Goal: Download file/media

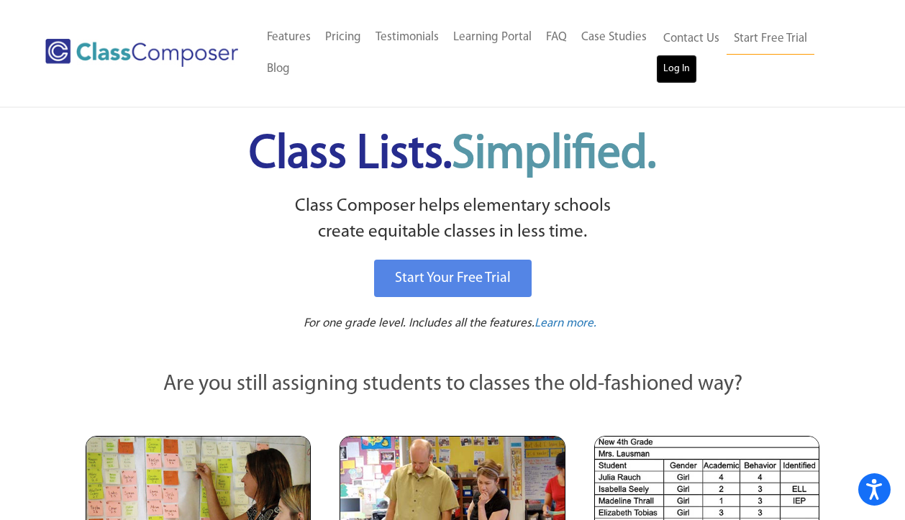
click at [689, 64] on link "Log In" at bounding box center [676, 69] width 41 height 29
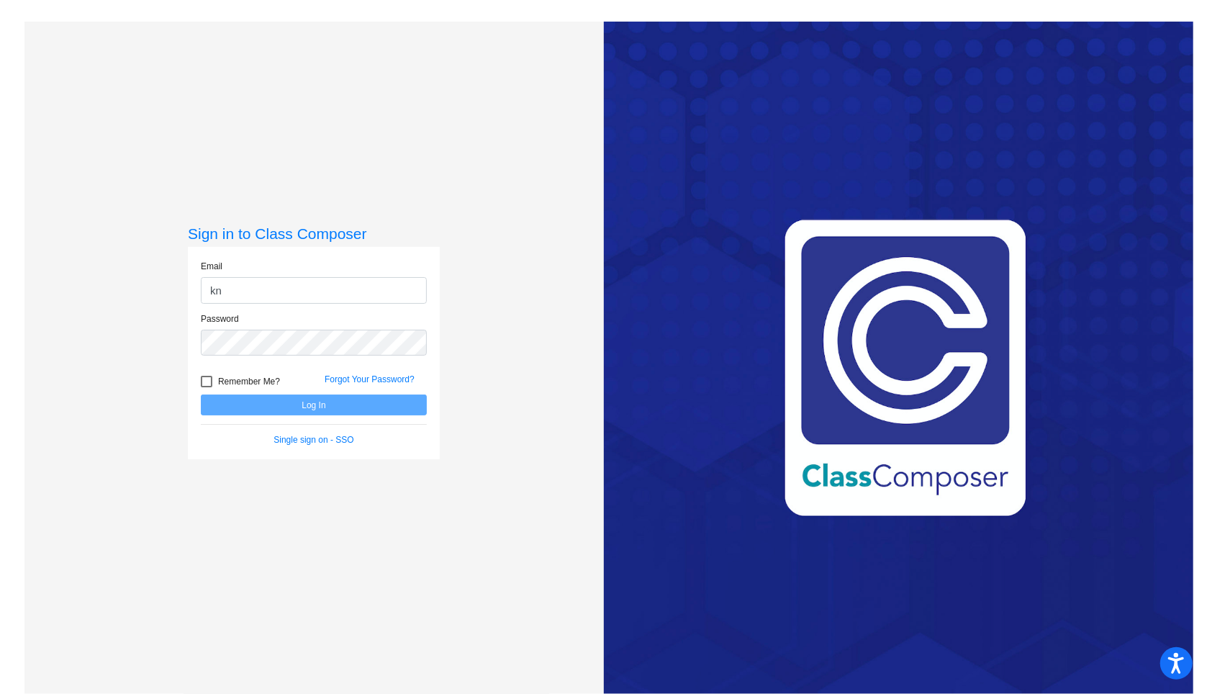
type input "[EMAIL_ADDRESS][DOMAIN_NAME]"
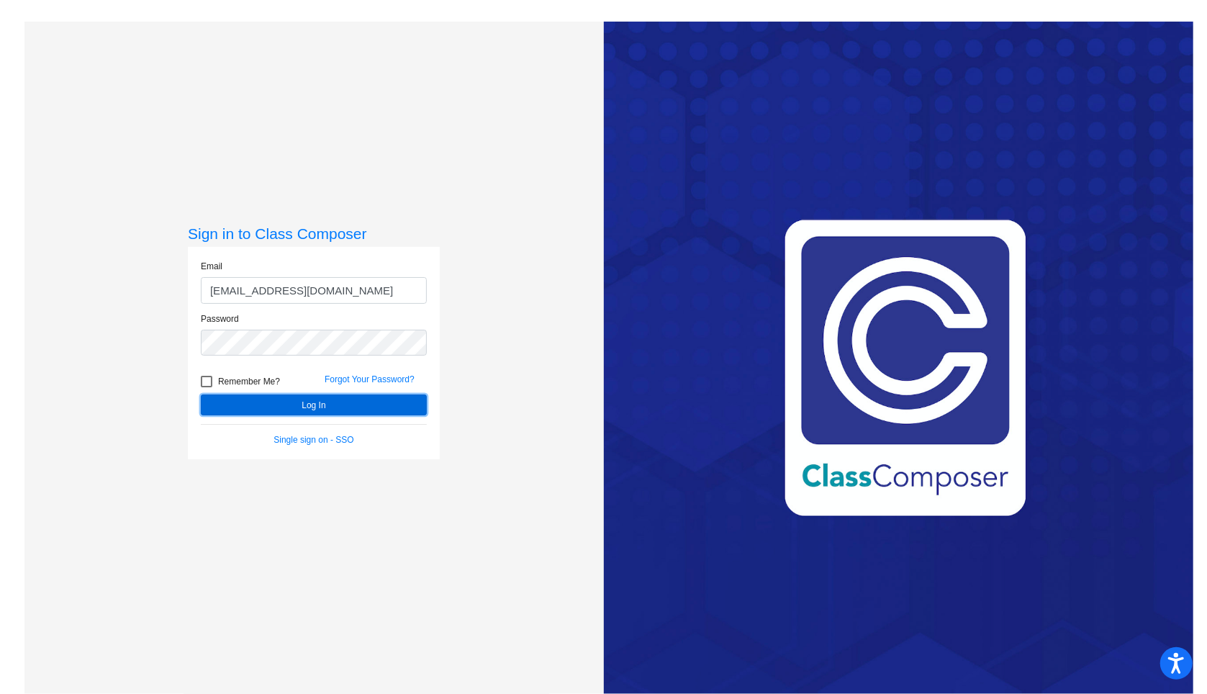
click at [302, 397] on button "Log In" at bounding box center [314, 404] width 226 height 21
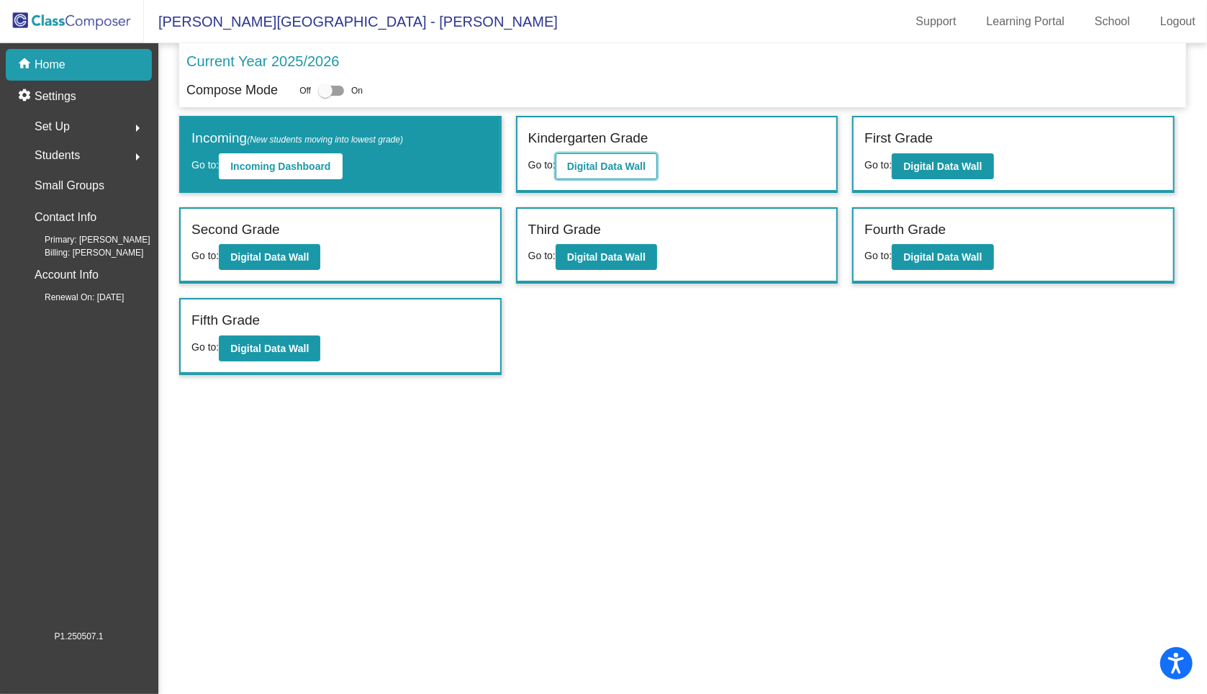
click at [619, 169] on b "Digital Data Wall" at bounding box center [606, 166] width 78 height 12
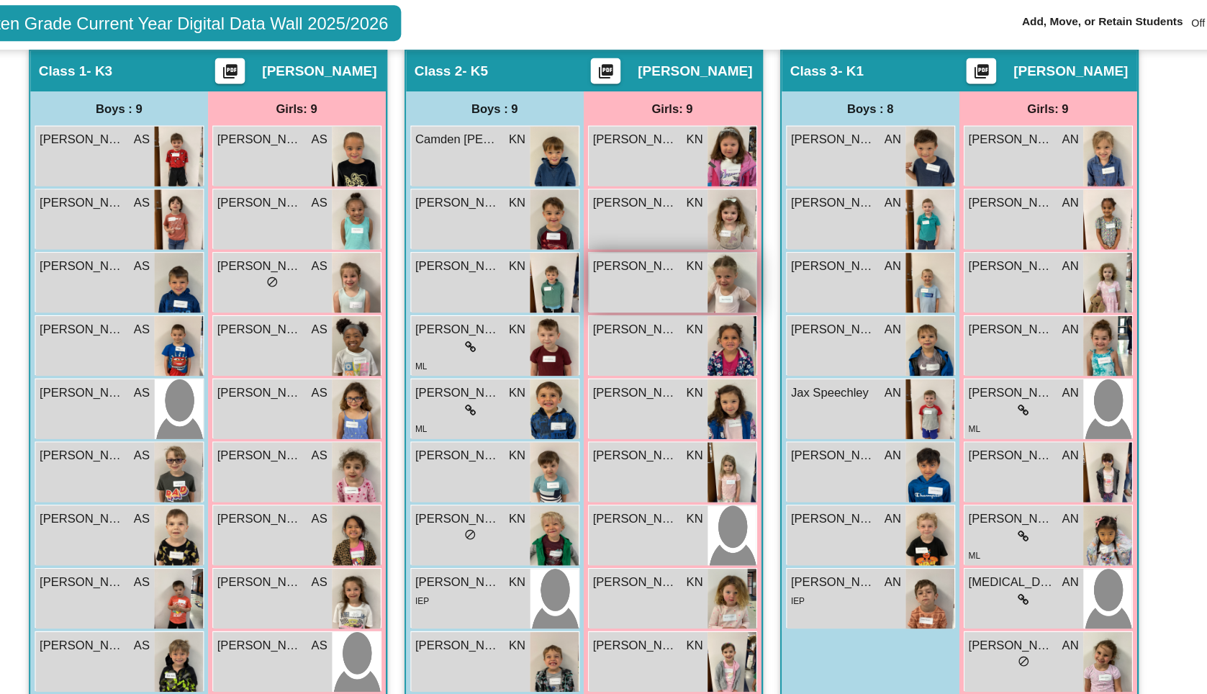
scroll to position [371, 1]
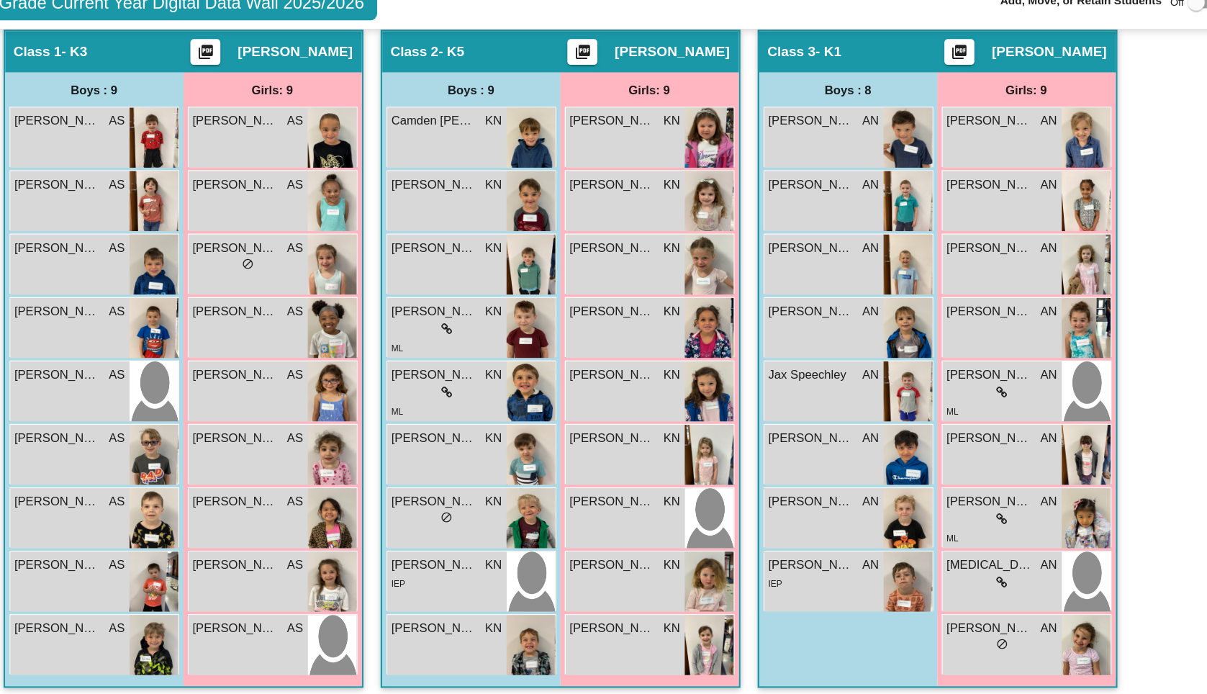
click at [626, 107] on mat-icon "picture_as_pdf" at bounding box center [620, 110] width 17 height 20
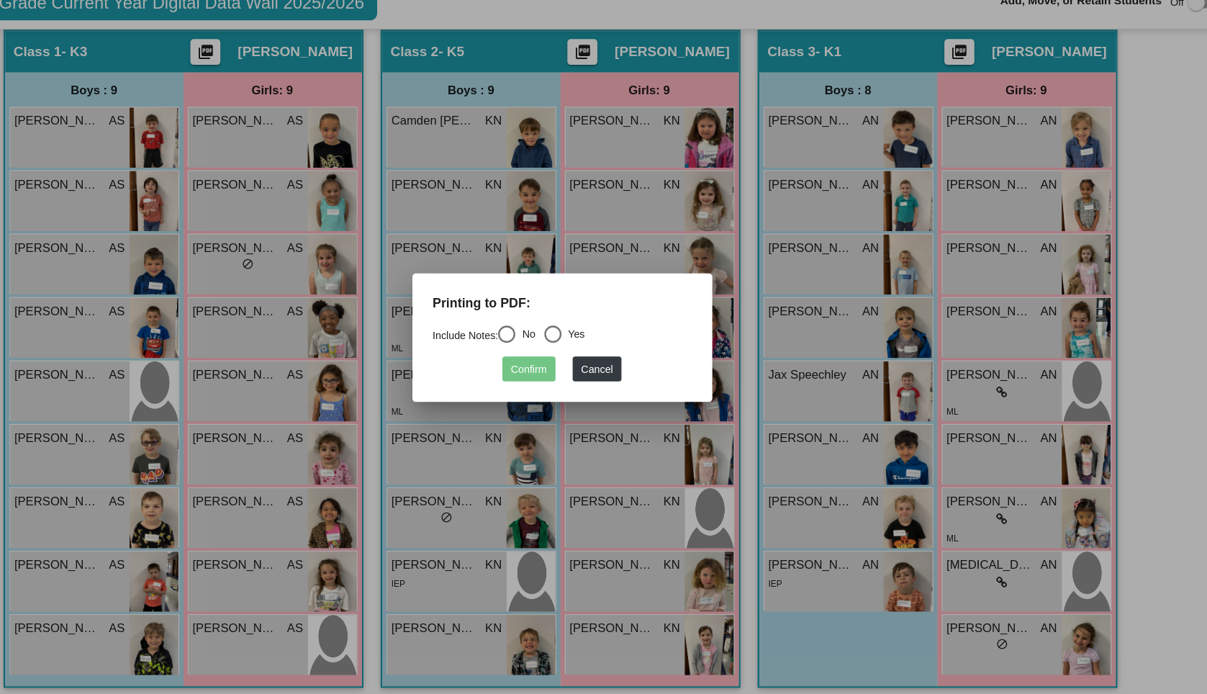
click at [561, 342] on div "Select an option" at bounding box center [557, 344] width 14 height 14
click at [557, 351] on input "No" at bounding box center [556, 351] width 1 height 1
radio input "true"
click at [566, 368] on button "Confirm" at bounding box center [575, 373] width 45 height 21
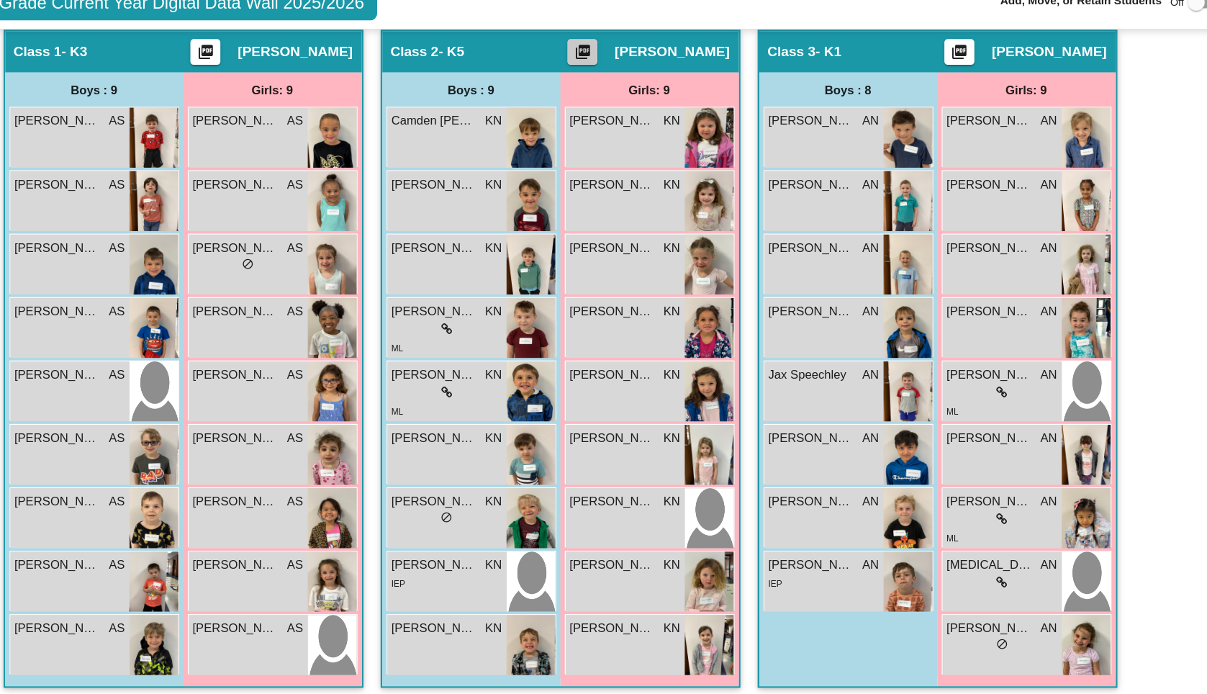
click at [624, 110] on mat-icon "picture_as_pdf" at bounding box center [620, 110] width 17 height 20
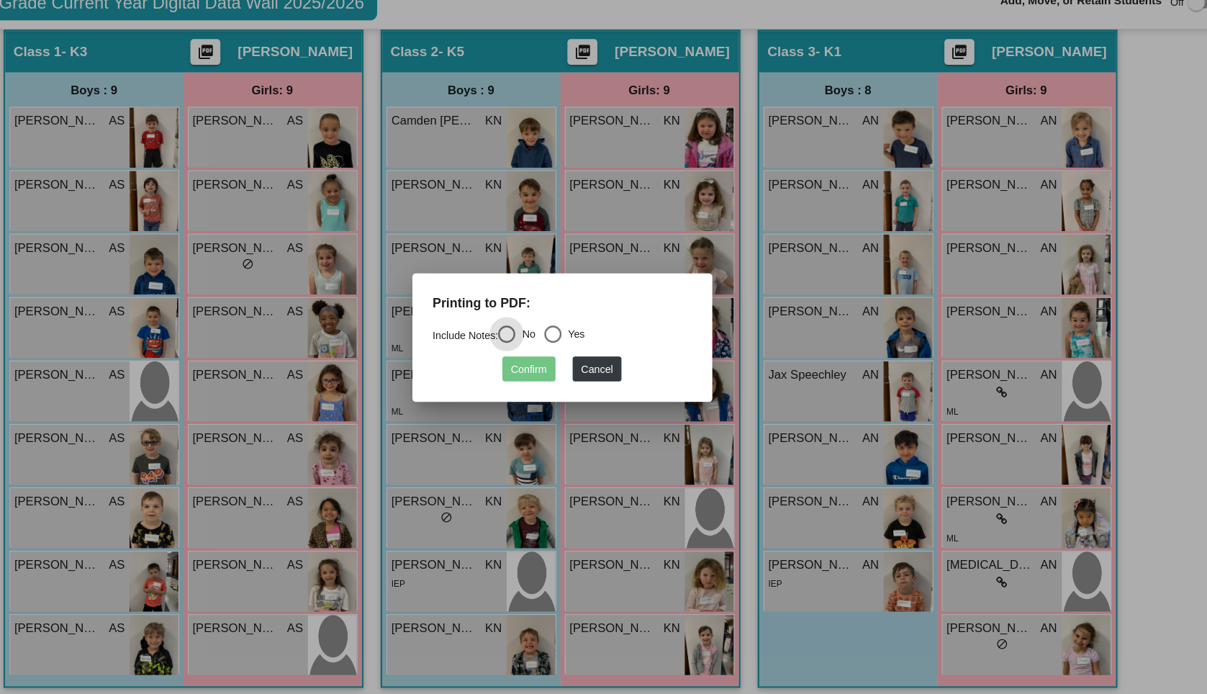
click at [599, 341] on div "Select an option" at bounding box center [596, 344] width 14 height 14
click at [596, 351] on input "Yes" at bounding box center [595, 351] width 1 height 1
radio input "true"
click at [584, 377] on button "Confirm" at bounding box center [575, 373] width 45 height 21
